Goal: Find specific page/section: Find specific page/section

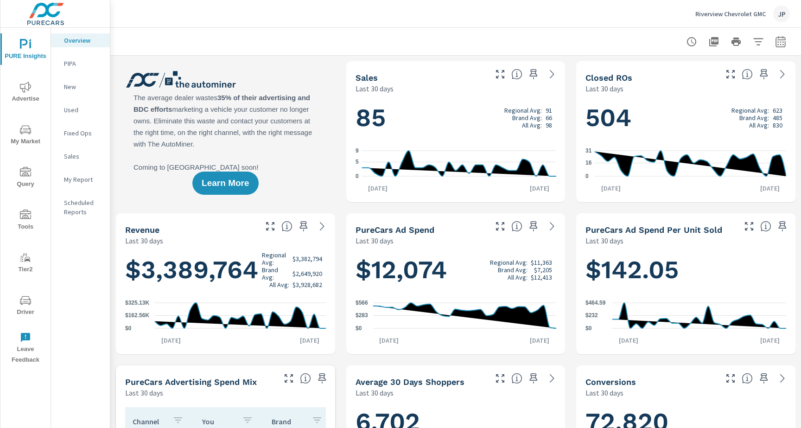
click at [21, 308] on span "Driver" at bounding box center [25, 306] width 45 height 23
click at [19, 309] on span "Driver" at bounding box center [25, 306] width 45 height 23
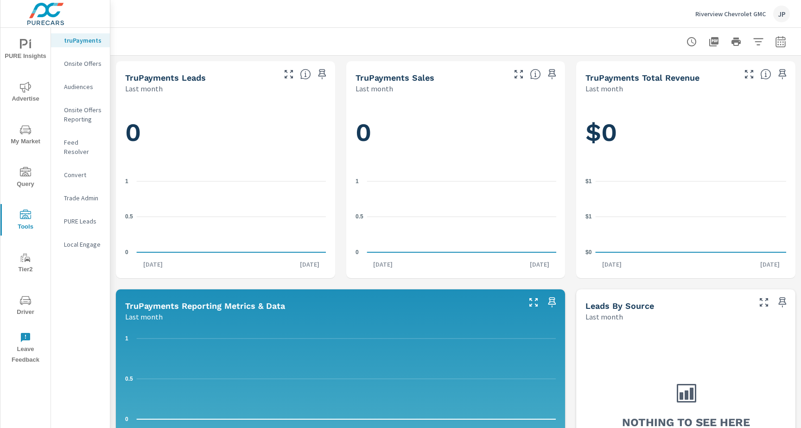
click at [68, 139] on p "Feed Resolver" at bounding box center [83, 147] width 38 height 19
